Goal: Task Accomplishment & Management: Complete application form

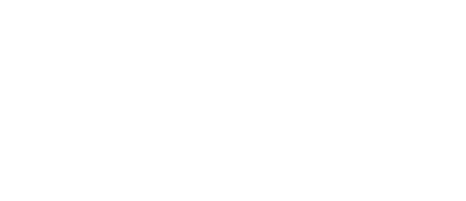
select select "MY"
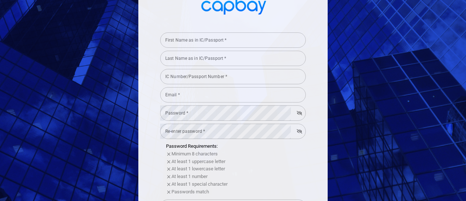
scroll to position [56, 0]
click at [193, 38] on div "First Name as in IC/Passport * First Name as in IC/Passport *" at bounding box center [233, 40] width 146 height 16
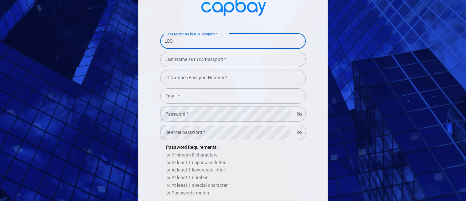
type input "LOO"
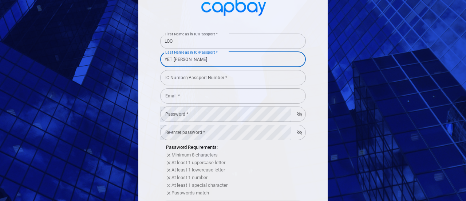
type input "YET [PERSON_NAME]"
click at [195, 78] on div "IC Number/Passport Number * IC Number/Passport Number *" at bounding box center [233, 77] width 146 height 16
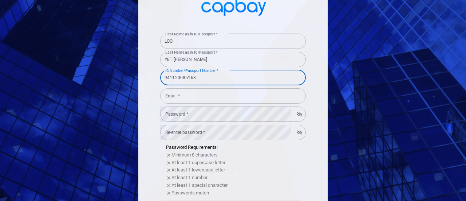
type input "941120085163"
click at [197, 100] on input "Email *" at bounding box center [233, 95] width 146 height 15
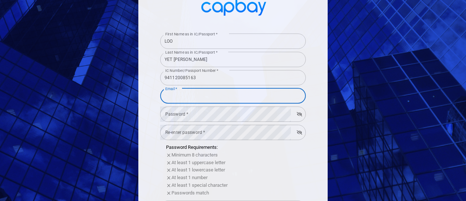
type input "[EMAIL_ADDRESS][DOMAIN_NAME]"
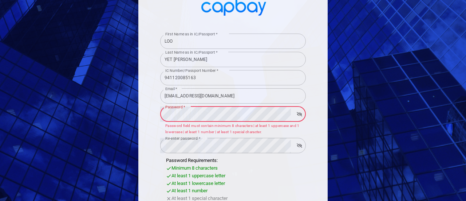
click at [298, 114] on icon "button" at bounding box center [299, 114] width 5 height 4
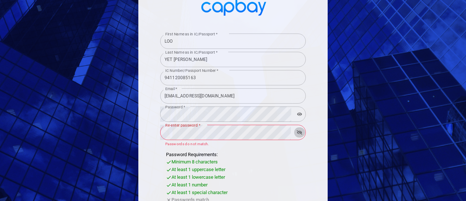
click at [300, 131] on button "button" at bounding box center [299, 132] width 11 height 10
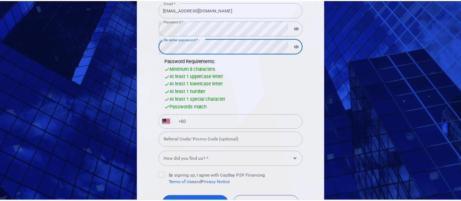
scroll to position [202, 0]
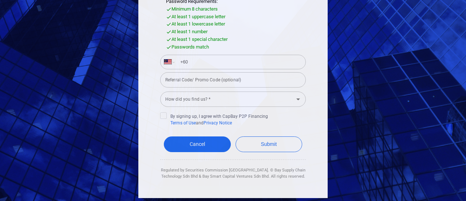
click at [181, 102] on div "How did you find us? * How did you find us? *" at bounding box center [233, 98] width 146 height 16
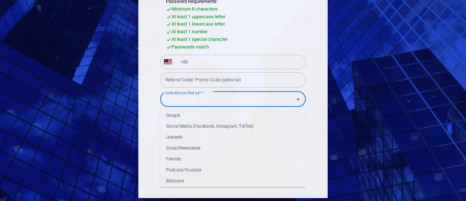
click at [178, 115] on li "Google" at bounding box center [233, 115] width 146 height 11
type input "Google"
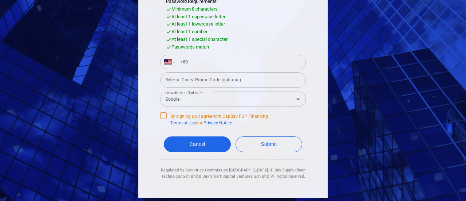
click at [166, 119] on span "By signing up, I agree with CapBay P2P Financing Terms of Use and Privacy Notice" at bounding box center [214, 119] width 108 height 14
click at [0, 0] on input "By signing up, I agree with CapBay P2P Financing Terms of Use and Privacy Notice" at bounding box center [0, 0] width 0 height 0
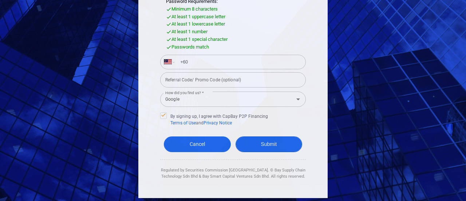
click at [251, 140] on button "Submit" at bounding box center [269, 144] width 67 height 16
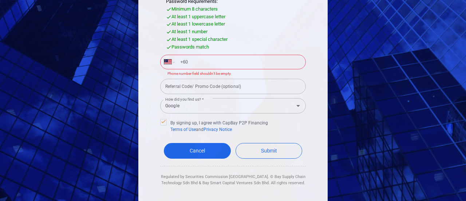
click at [206, 64] on input "+60" at bounding box center [239, 62] width 126 height 12
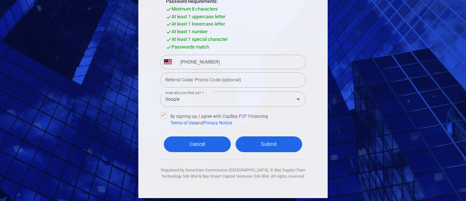
type input "[PHONE_NUMBER]"
click at [263, 145] on button "Submit" at bounding box center [269, 144] width 67 height 16
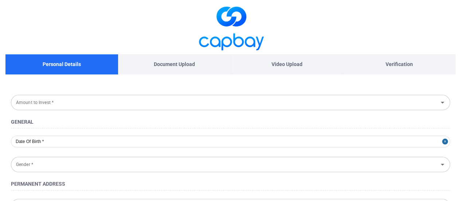
type input "[DATE]"
type input "[DEMOGRAPHIC_DATA]"
type input "941120-08-5163"
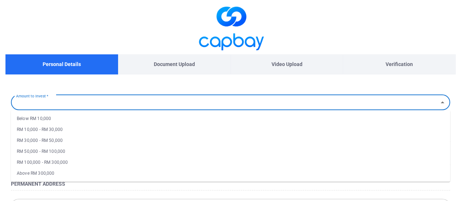
click at [91, 98] on input "Amount to Invest *" at bounding box center [224, 101] width 423 height 13
click at [77, 112] on ul "Below RM 10,000 RM 10,000 - RM 30,000 RM 30,000 - RM 50,000 RM 50,000 - RM 100,…" at bounding box center [230, 145] width 439 height 71
click at [75, 117] on li "Below RM 10,000" at bounding box center [230, 118] width 439 height 11
type input "Below RM 10,000"
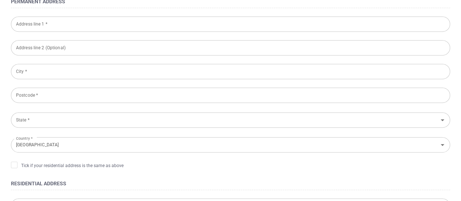
scroll to position [109, 0]
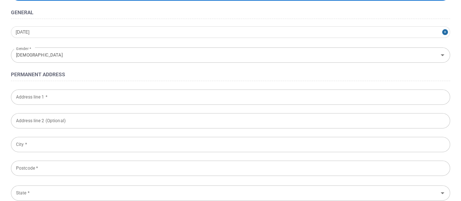
click at [58, 96] on input "Address line 1 *" at bounding box center [230, 96] width 439 height 15
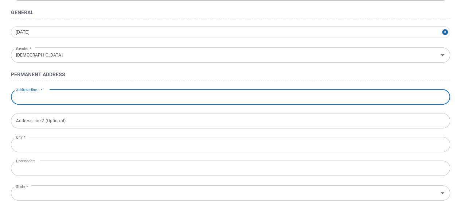
type input "36,TAMAN MUHIBBAH"
type input "PERAK"
type input "32000"
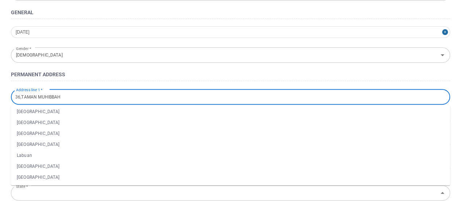
scroll to position [0, 0]
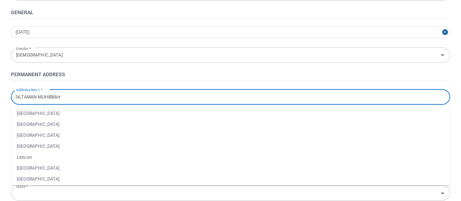
click at [141, 73] on h4 "Permanent Address" at bounding box center [230, 74] width 439 height 9
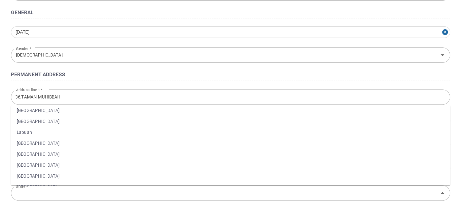
scroll to position [73, 0]
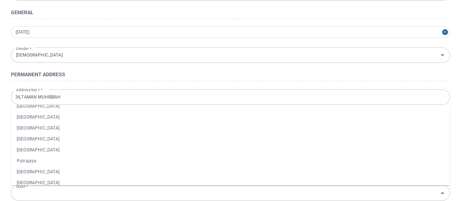
click at [41, 125] on li "[GEOGRAPHIC_DATA]" at bounding box center [230, 127] width 439 height 11
type input "[GEOGRAPHIC_DATA]"
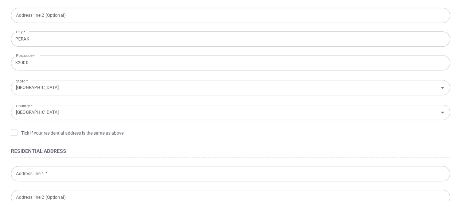
scroll to position [255, 0]
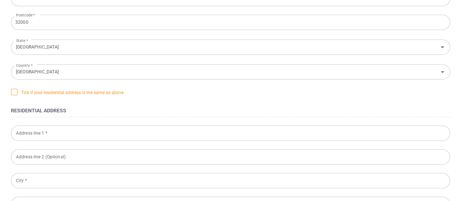
click at [16, 92] on icon at bounding box center [14, 92] width 6 height 6
click at [0, 0] on input "Tick if your residential address is the same as above" at bounding box center [0, 0] width 0 height 0
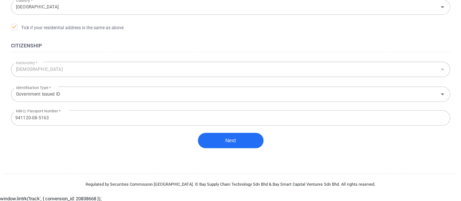
scroll to position [321, 0]
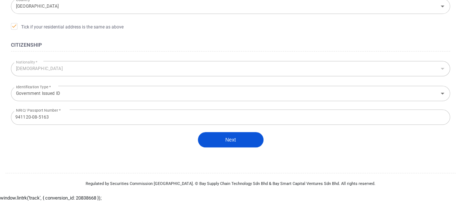
click at [237, 142] on button "Next" at bounding box center [231, 139] width 66 height 15
click at [226, 135] on button "Next" at bounding box center [231, 139] width 66 height 15
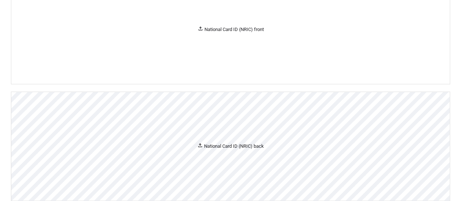
scroll to position [193, 0]
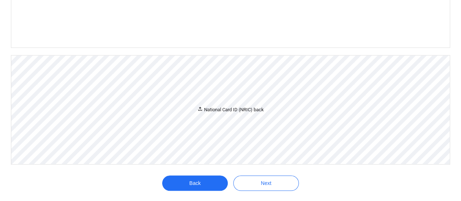
click at [243, 111] on div "National Card ID (NRIC) back" at bounding box center [230, 110] width 67 height 8
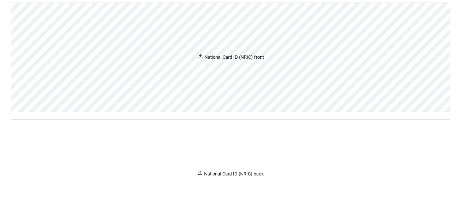
scroll to position [120, 0]
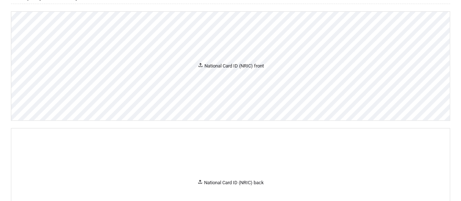
click at [247, 67] on div "National Card ID (NRIC) front" at bounding box center [231, 66] width 66 height 8
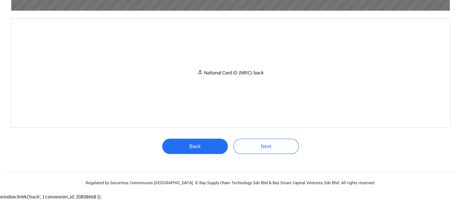
scroll to position [448, 0]
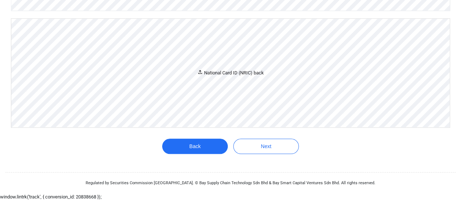
click at [241, 77] on div "National Card ID (NRIC) back" at bounding box center [230, 73] width 67 height 8
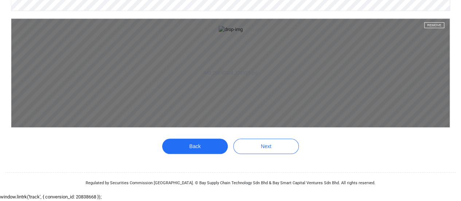
scroll to position [677, 0]
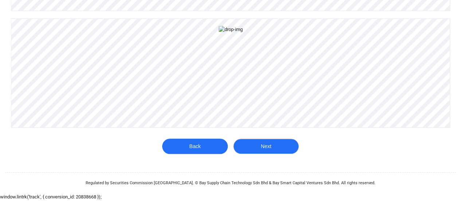
click at [264, 145] on button "Next" at bounding box center [266, 145] width 66 height 15
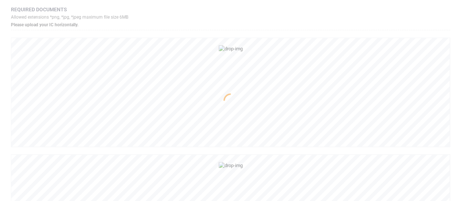
scroll to position [0, 0]
